Goal: Task Accomplishment & Management: Manage account settings

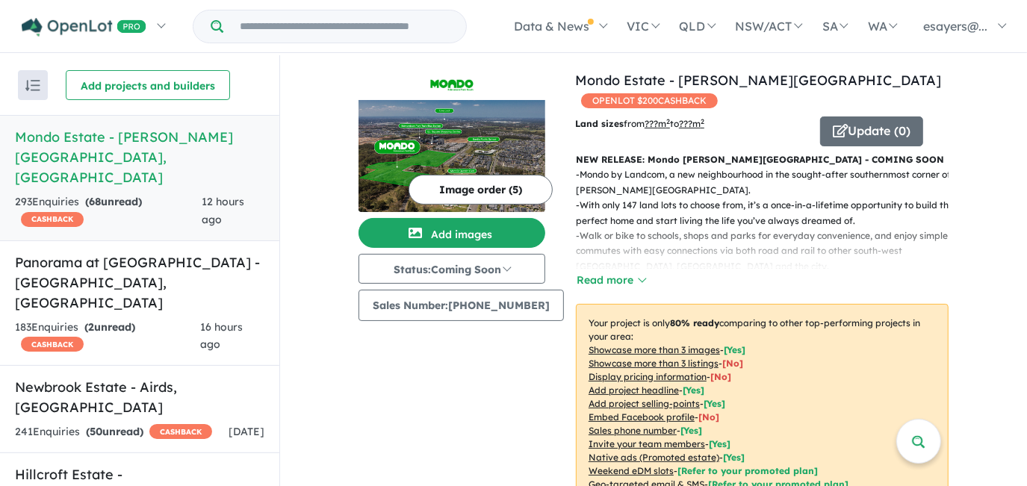
scroll to position [543, 0]
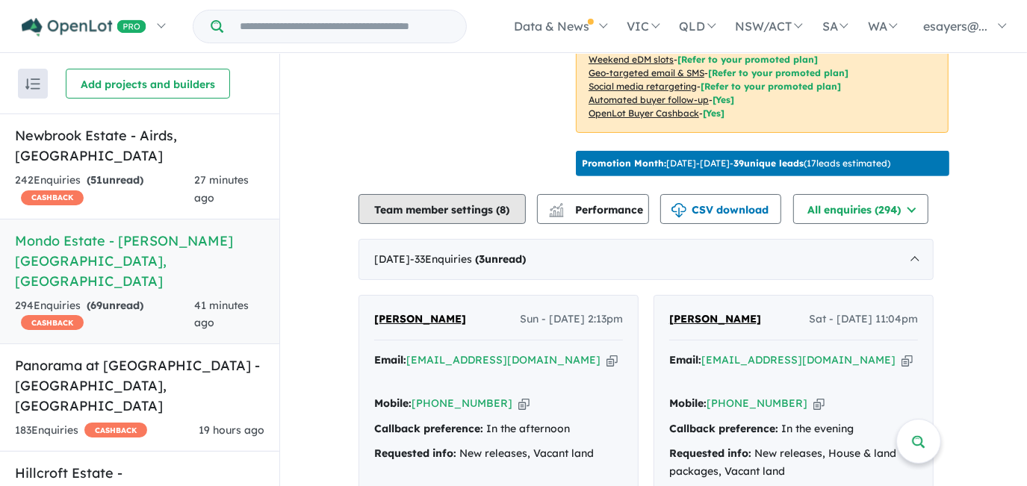
scroll to position [538, 0]
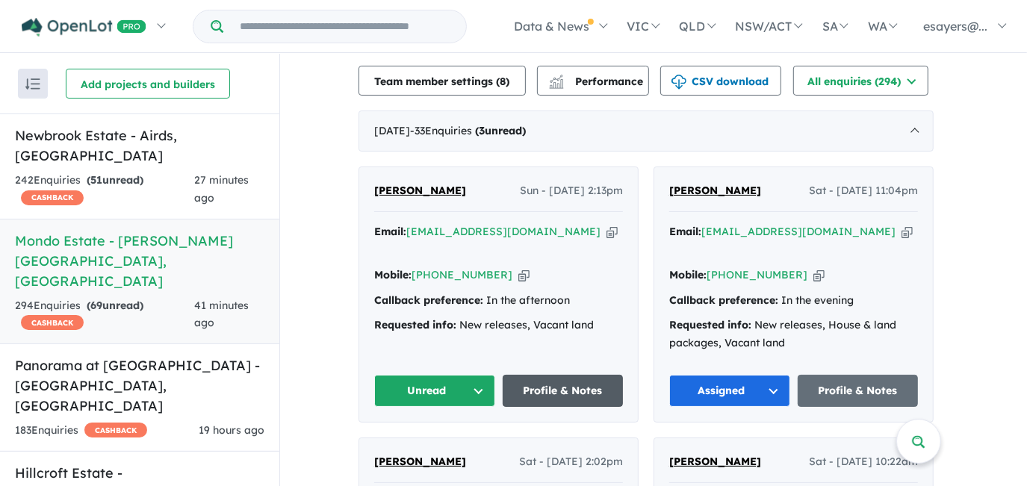
click at [532, 375] on link "Profile & Notes" at bounding box center [563, 391] width 121 height 32
click at [439, 375] on button "Unread" at bounding box center [434, 391] width 121 height 32
click at [442, 443] on button "Assigned" at bounding box center [440, 460] width 130 height 34
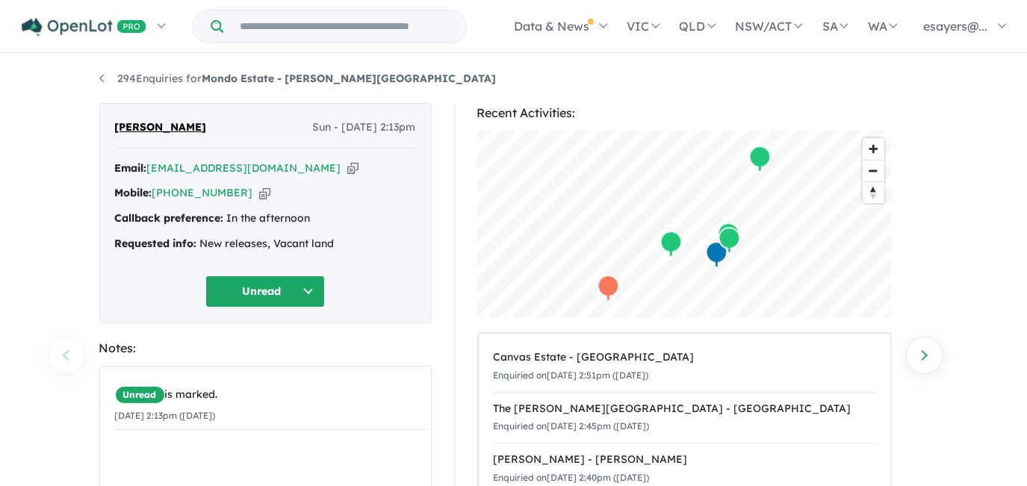
click at [347, 169] on icon "button" at bounding box center [352, 169] width 11 height 16
drag, startPoint x: 283, startPoint y: 168, endPoint x: 290, endPoint y: 181, distance: 14.4
click at [347, 168] on icon "button" at bounding box center [352, 169] width 11 height 16
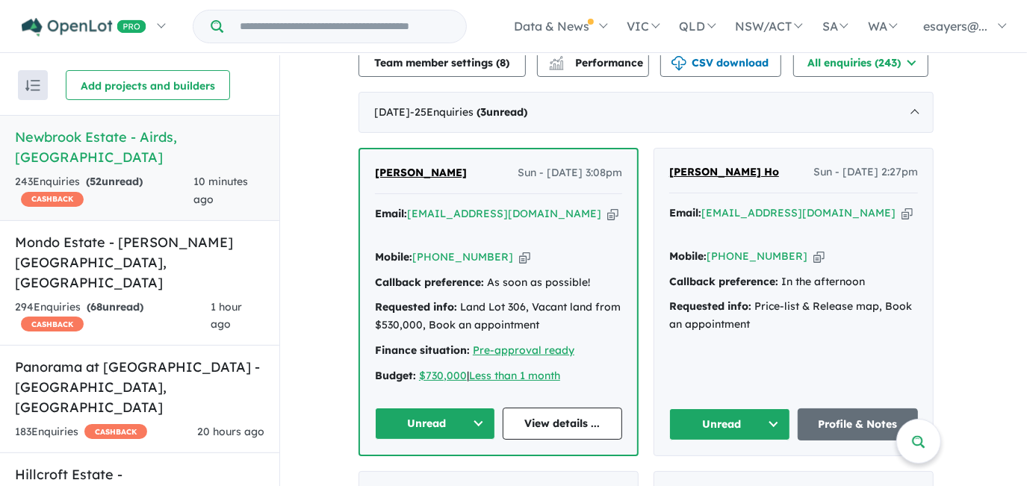
scroll to position [606, 0]
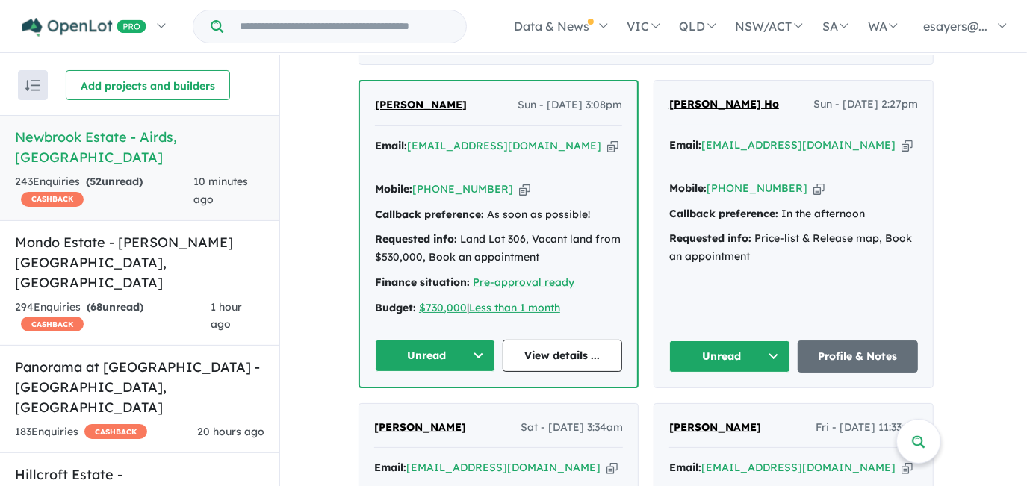
click at [901, 153] on icon "button" at bounding box center [906, 145] width 11 height 16
click at [607, 154] on icon "button" at bounding box center [612, 146] width 11 height 16
